Goal: Information Seeking & Learning: Learn about a topic

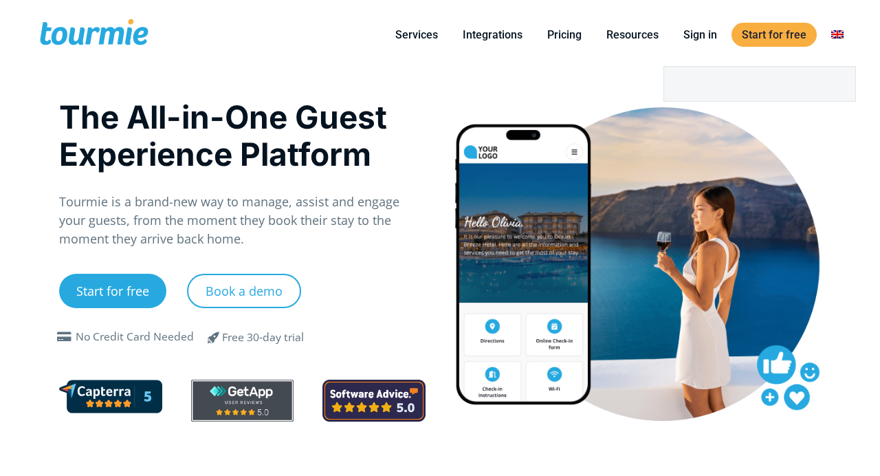
click at [843, 31] on link "Switch to" at bounding box center [837, 34] width 33 height 17
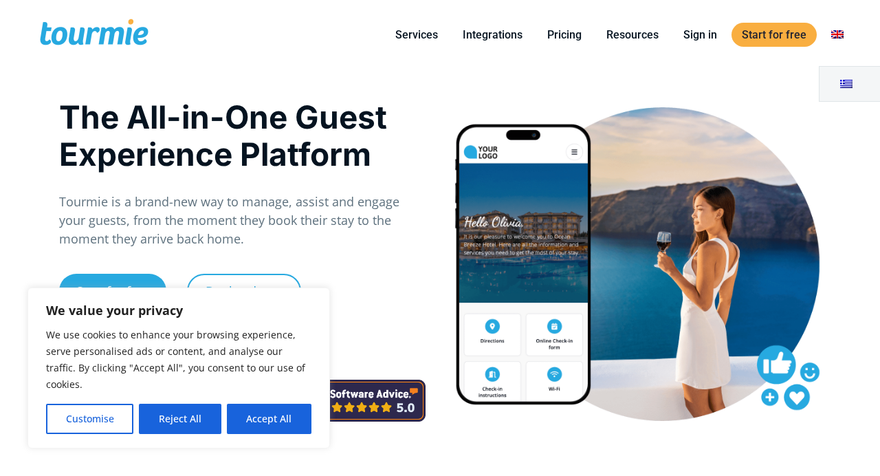
click at [841, 35] on link "Switch to" at bounding box center [837, 34] width 33 height 17
click at [775, 67] on li "Start for free" at bounding box center [774, 34] width 89 height 69
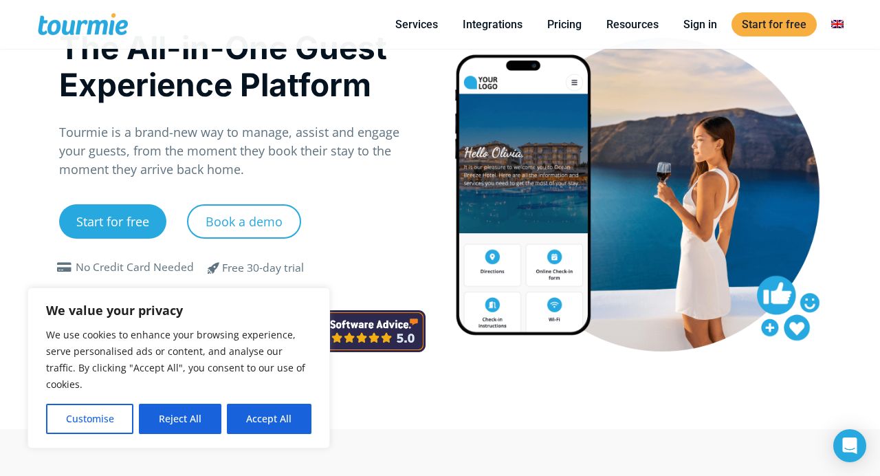
scroll to position [66, 0]
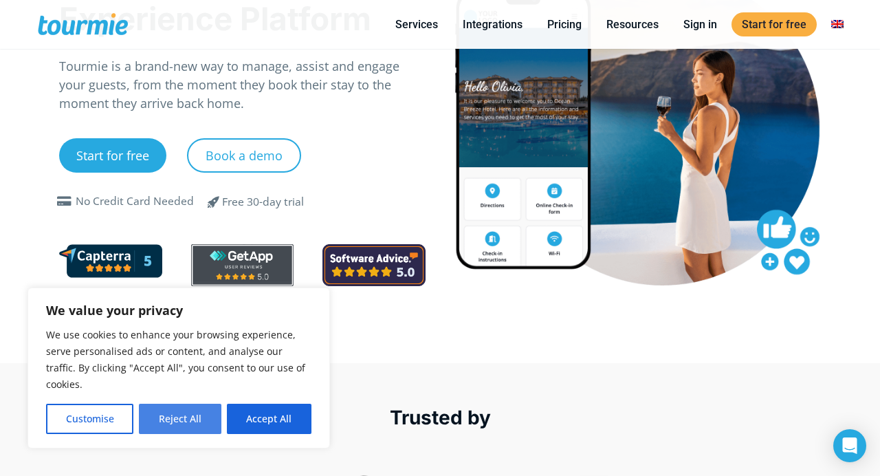
click at [183, 416] on button "Reject All" at bounding box center [180, 419] width 82 height 30
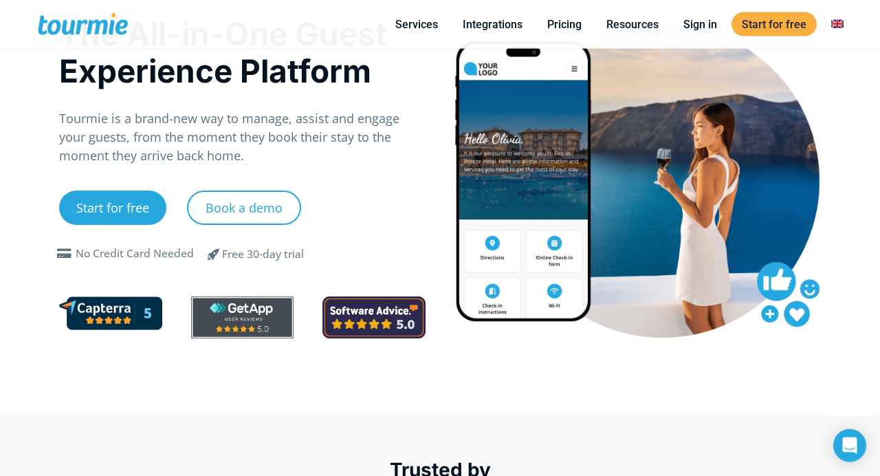
scroll to position [0, 0]
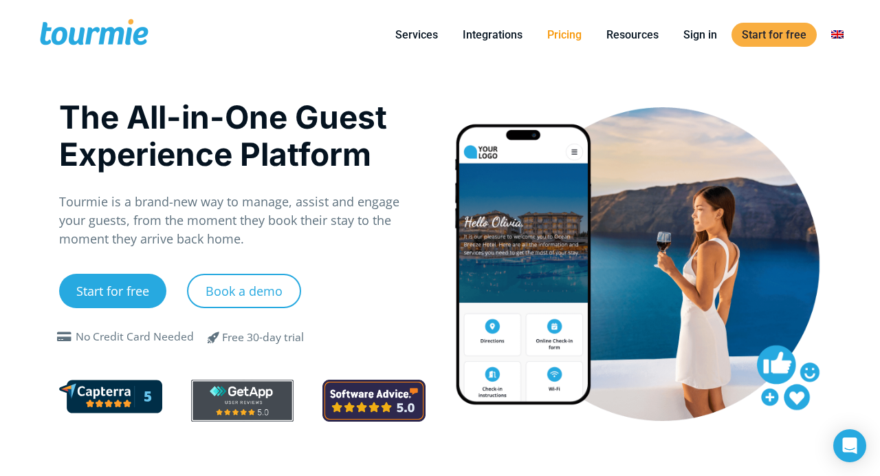
click at [567, 36] on link "Pricing" at bounding box center [564, 34] width 55 height 17
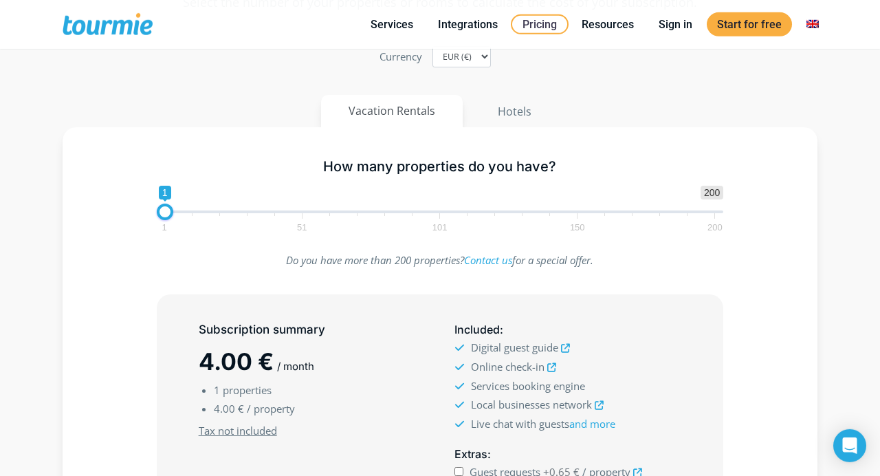
scroll to position [132, 0]
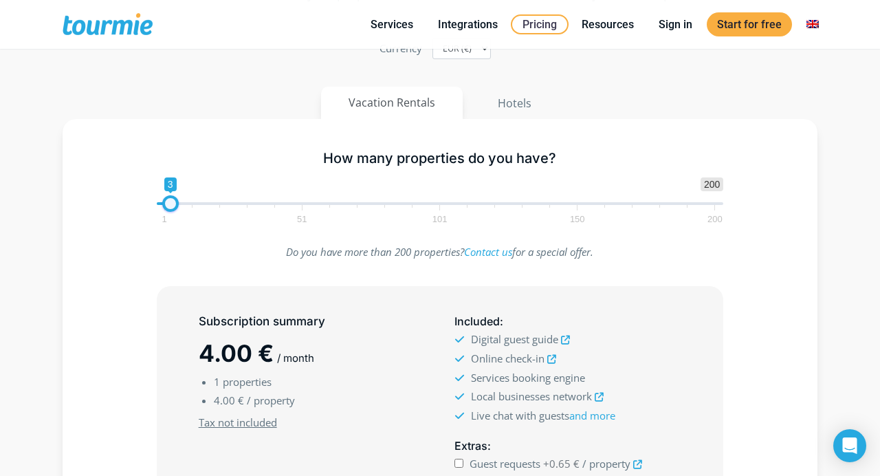
type input "2"
click at [170, 205] on span at bounding box center [168, 203] width 17 height 17
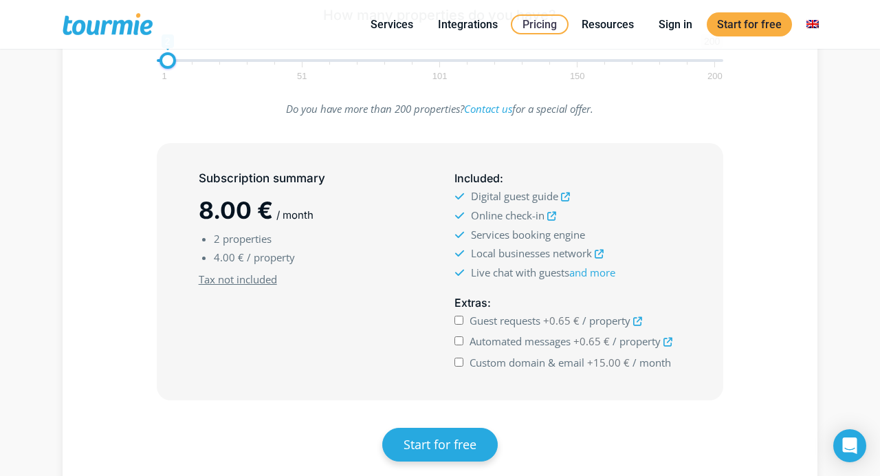
scroll to position [0, 0]
